Goal: Navigation & Orientation: Find specific page/section

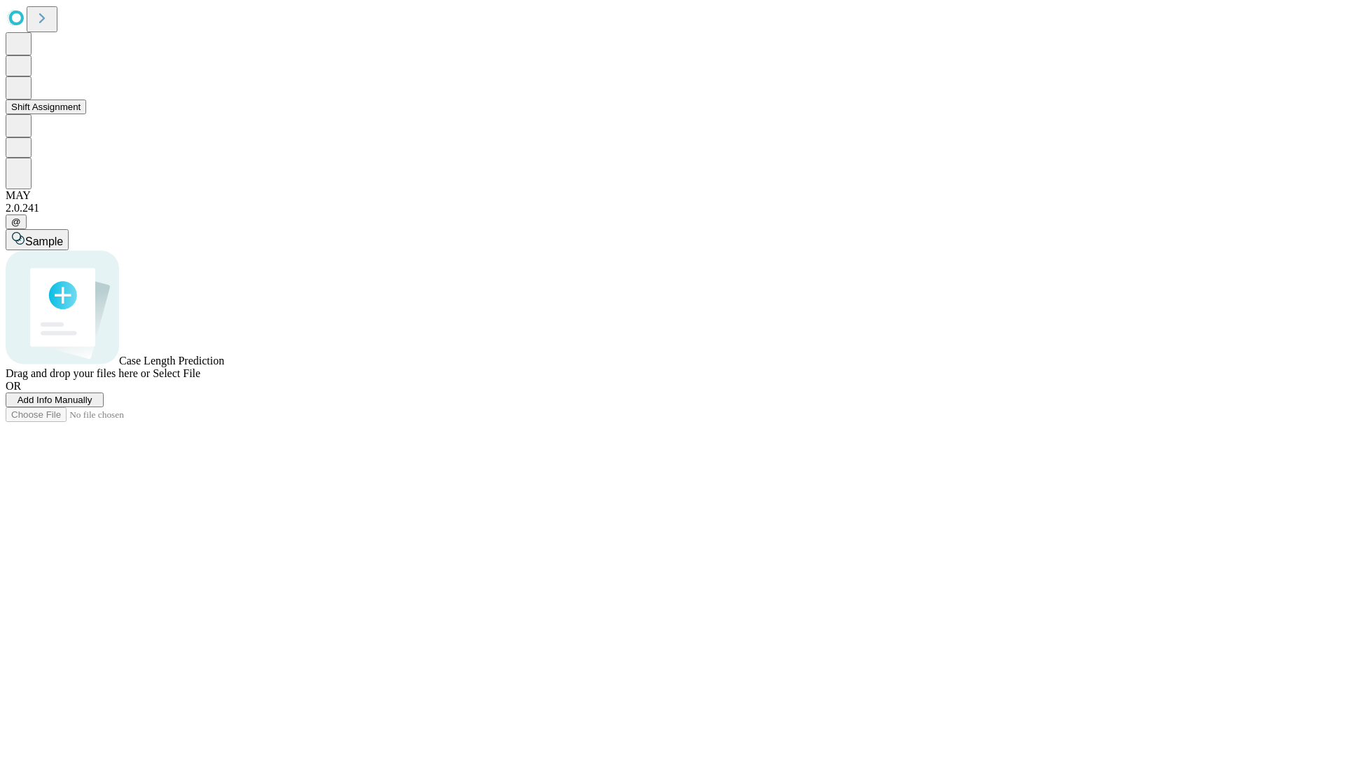
click at [86, 114] on button "Shift Assignment" at bounding box center [46, 106] width 81 height 15
